Goal: Navigation & Orientation: Find specific page/section

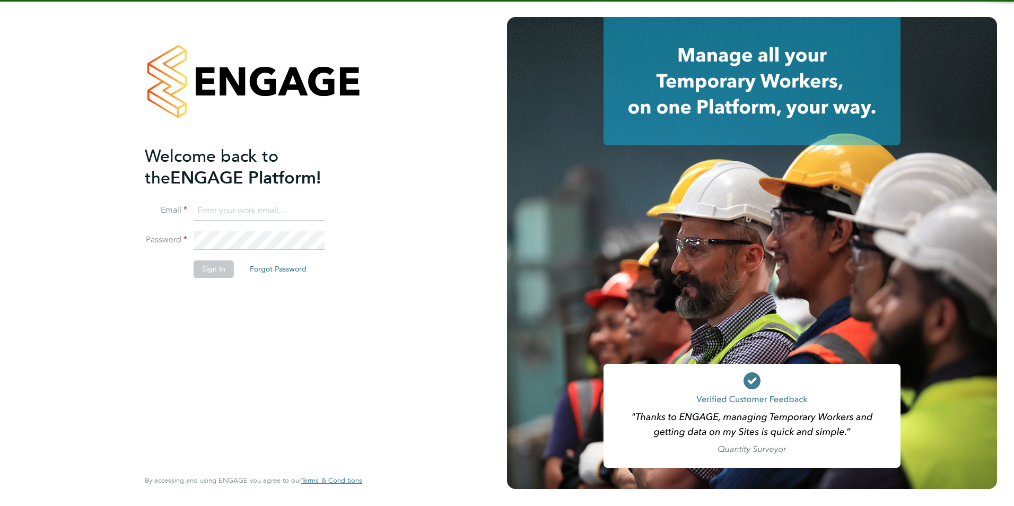
type input "becky@carbonrecruitment.co.uk"
click at [215, 273] on button "Sign In" at bounding box center [214, 268] width 40 height 17
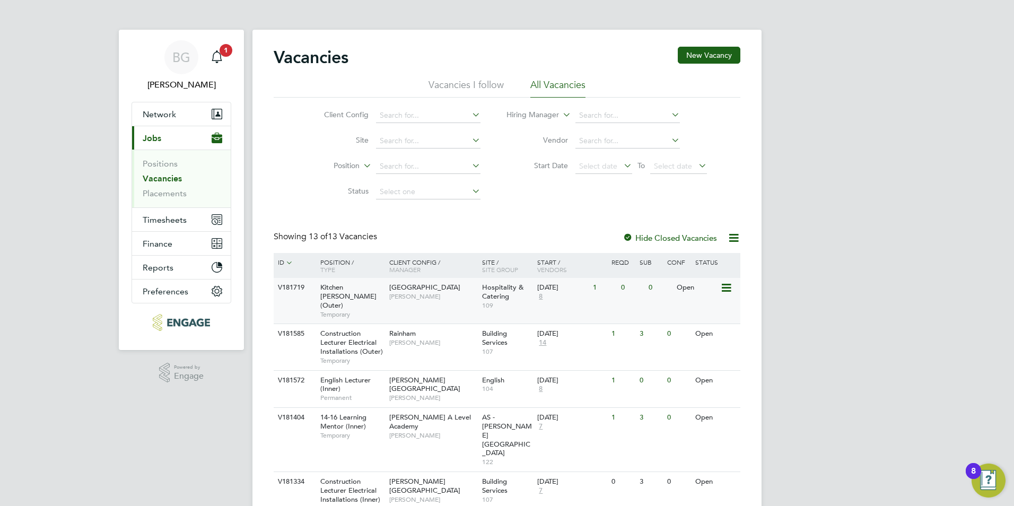
click at [454, 291] on div "[GEOGRAPHIC_DATA] [PERSON_NAME]" at bounding box center [432, 292] width 93 height 28
click at [541, 296] on span "8" at bounding box center [540, 296] width 7 height 9
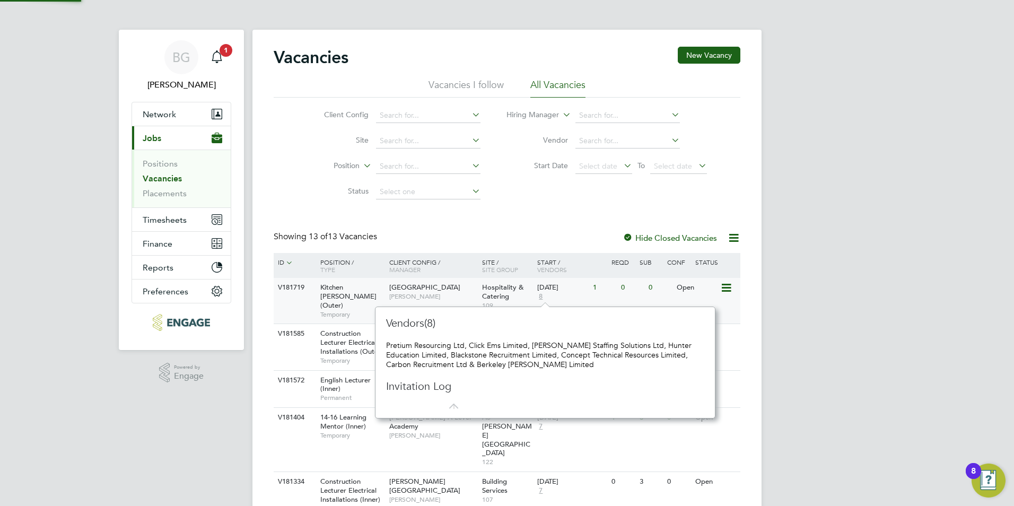
scroll to position [10, 7]
click at [507, 214] on div "Vacancies New Vacancy Vacancies I follow All Vacancies Client Config Site Posit…" at bounding box center [507, 445] width 467 height 797
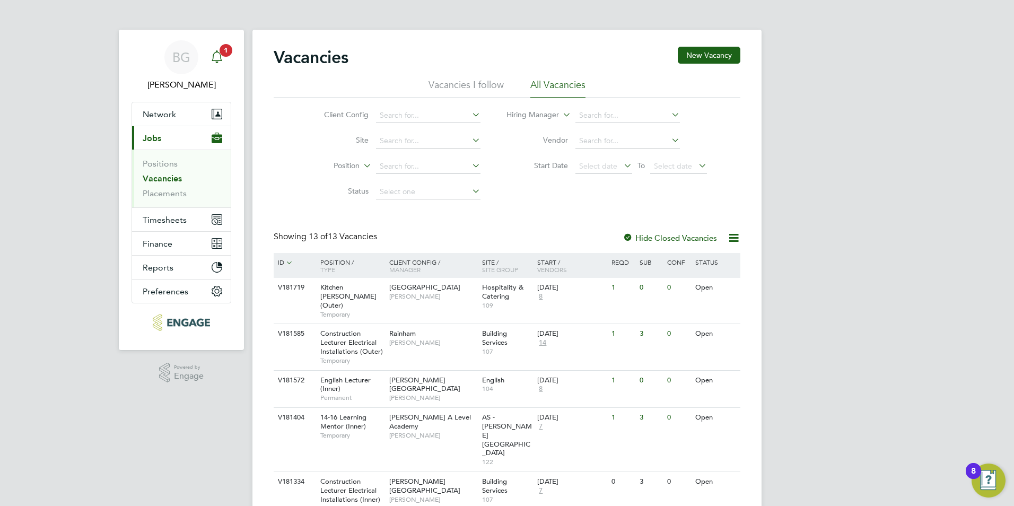
click at [221, 56] on icon "Main navigation" at bounding box center [217, 55] width 10 height 11
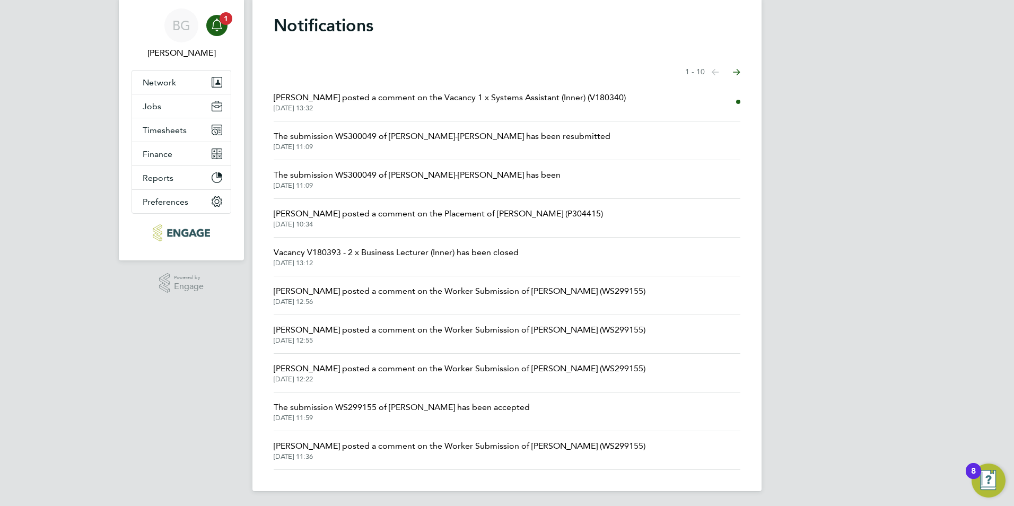
scroll to position [34, 0]
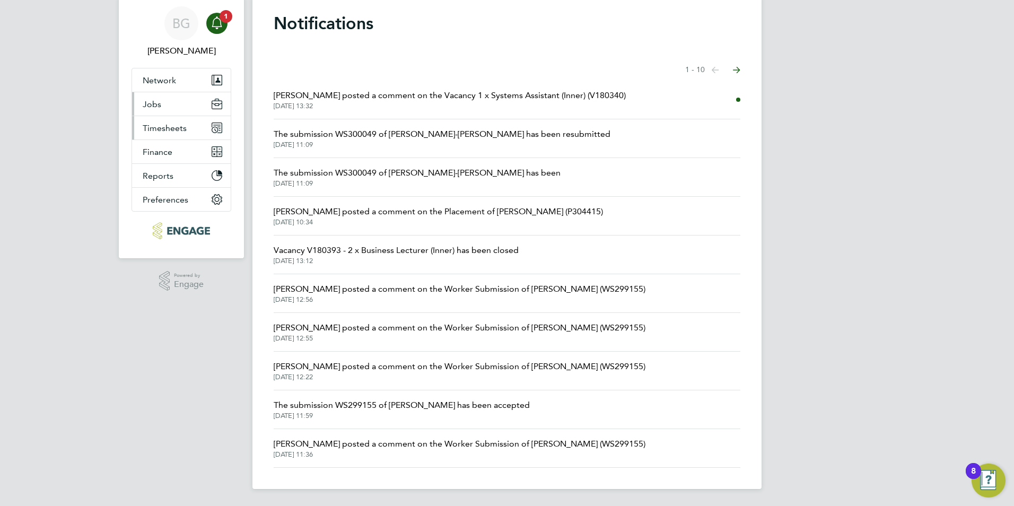
drag, startPoint x: 164, startPoint y: 127, endPoint x: 163, endPoint y: 106, distance: 20.7
click at [163, 106] on ul "Network Team Members Businesses Sites Workers Contacts Jobs Positions Vacancies…" at bounding box center [181, 140] width 100 height 144
click at [163, 106] on button "Jobs" at bounding box center [181, 103] width 99 height 23
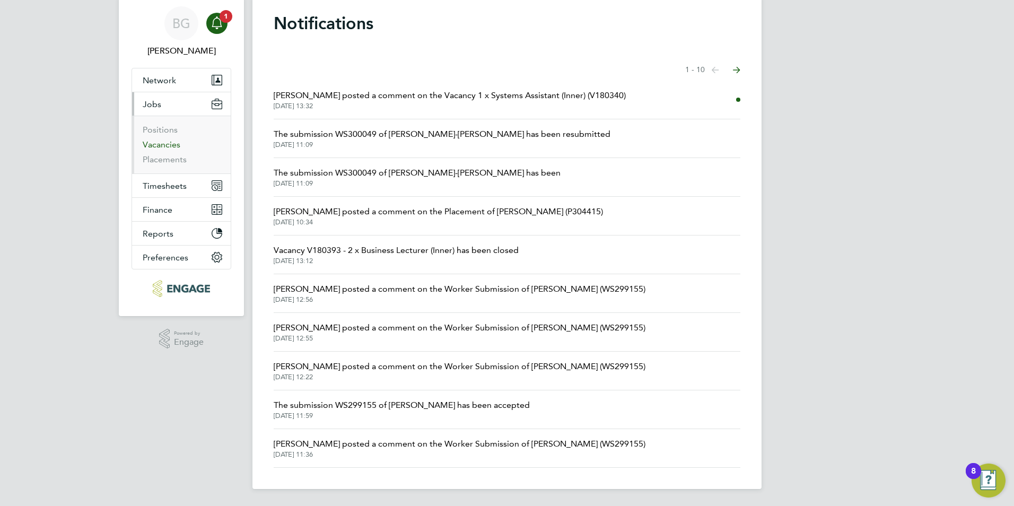
click at [166, 146] on link "Vacancies" at bounding box center [162, 144] width 38 height 10
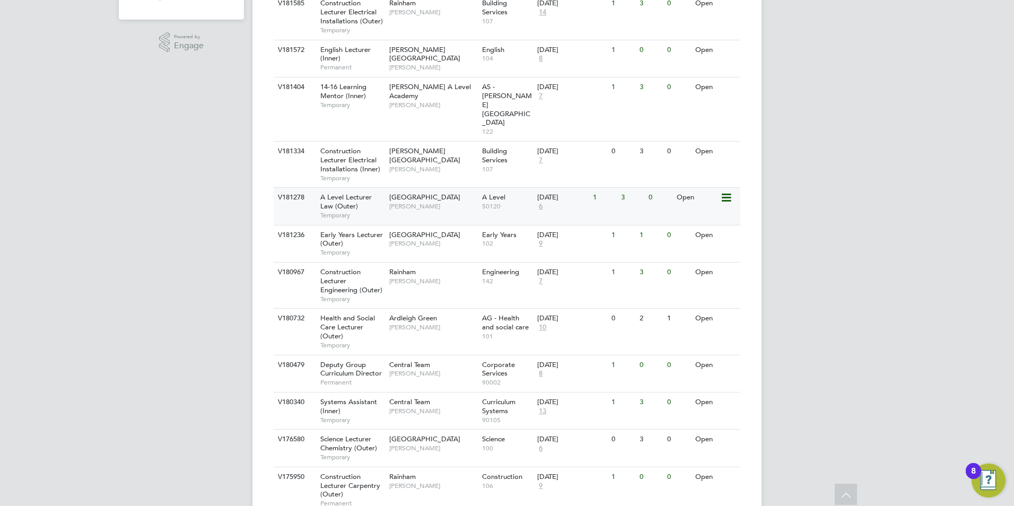
scroll to position [340, 0]
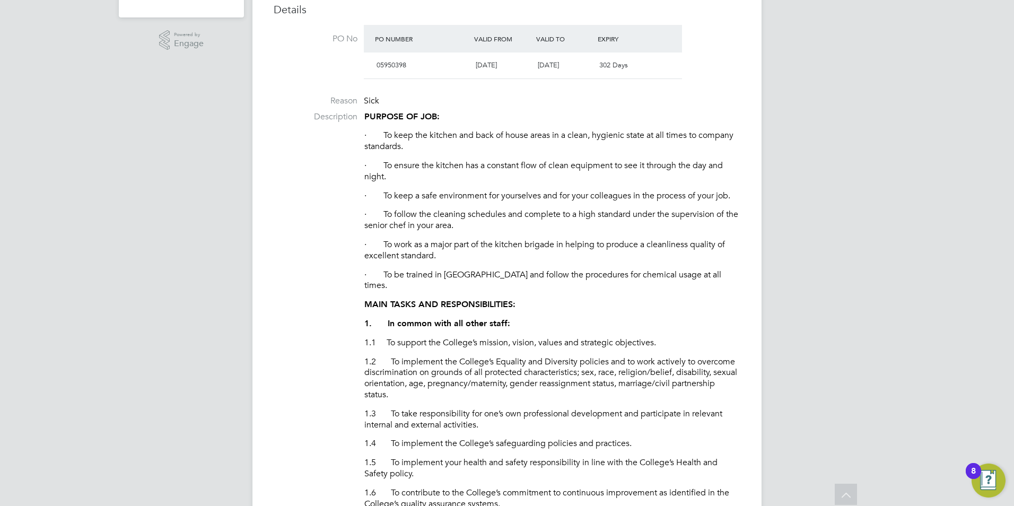
scroll to position [331, 0]
